Goal: Task Accomplishment & Management: Manage account settings

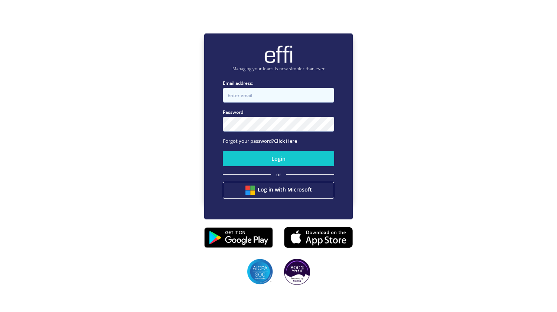
click at [264, 100] on input "Email address:" at bounding box center [278, 95] width 111 height 15
type input "neville@getneloan.com.au"
click at [223, 151] on button "Login" at bounding box center [278, 158] width 111 height 15
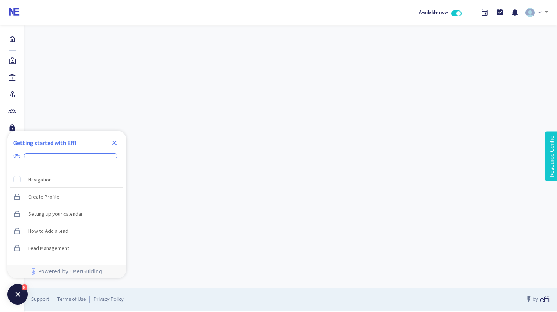
click at [115, 143] on icon "Close Checklist" at bounding box center [114, 142] width 5 height 5
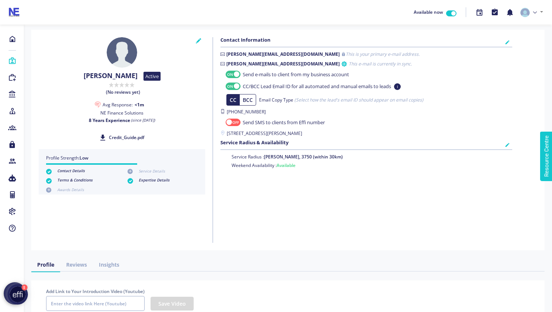
click at [8, 59] on icon at bounding box center [12, 60] width 8 height 7
